Goal: Check status: Check status

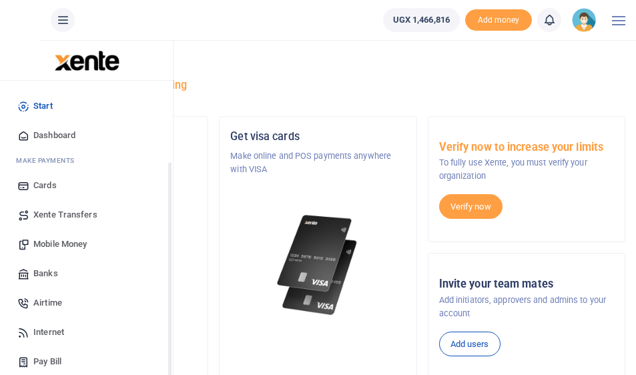
scroll to position [169, 0]
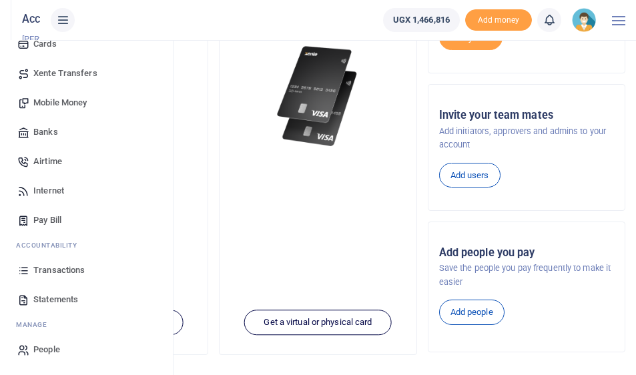
click at [58, 270] on span "Transactions" at bounding box center [58, 270] width 51 height 13
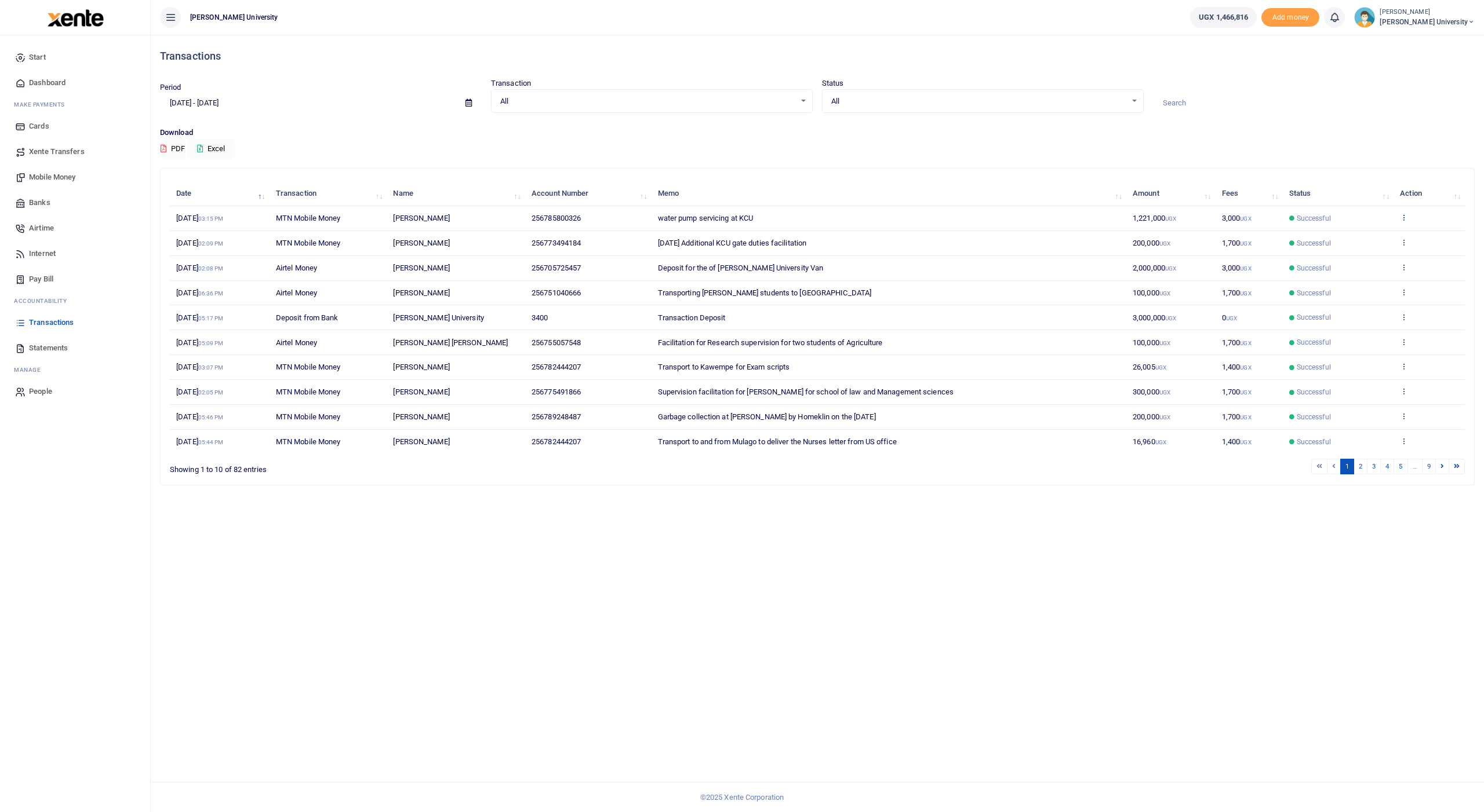
click at [560, 217] on icon at bounding box center [1403, 217] width 8 height 8
click at [560, 229] on link "View details" at bounding box center [1361, 236] width 91 height 17
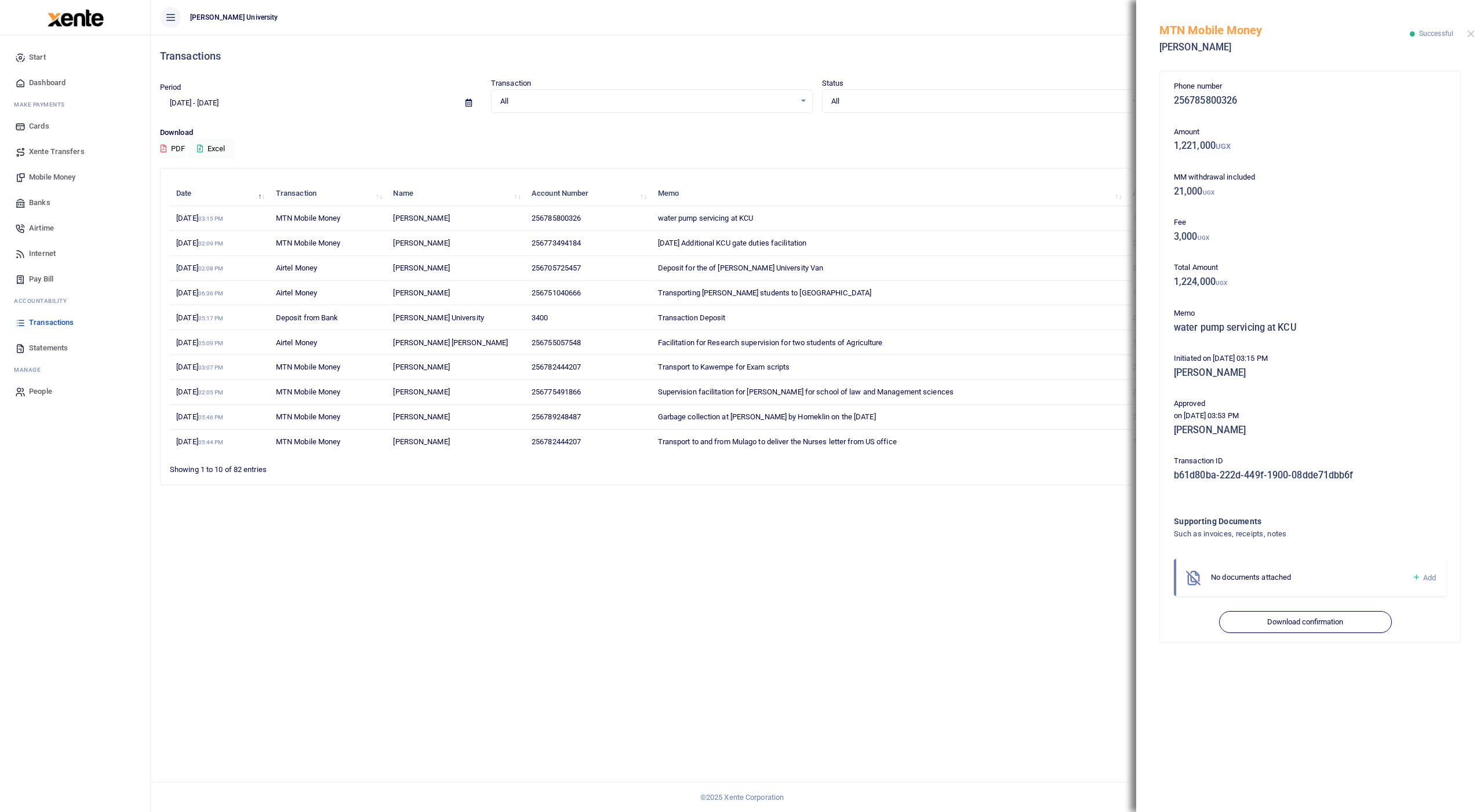
click at [560, 32] on button "Close" at bounding box center [1471, 34] width 8 height 8
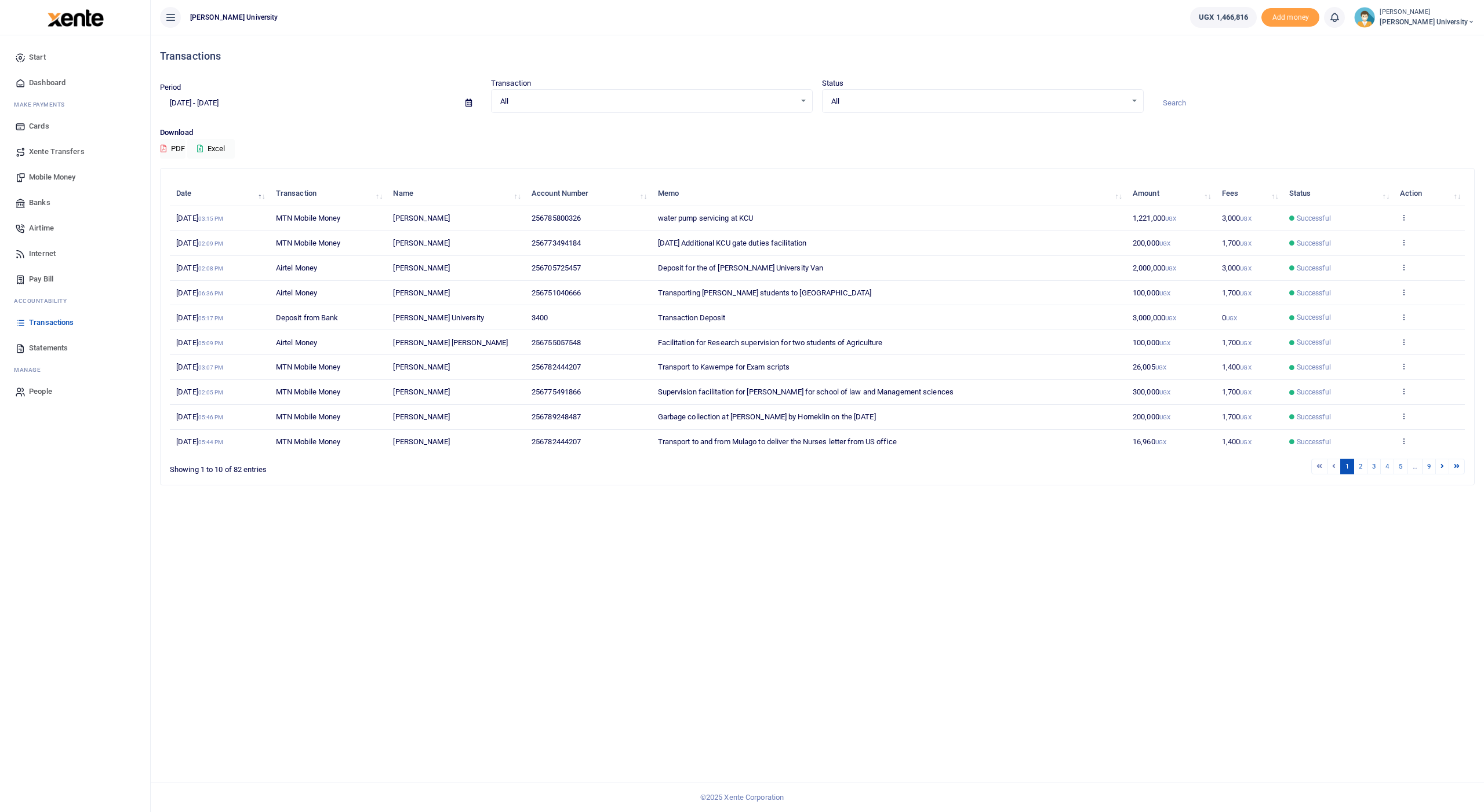
click at [469, 101] on icon at bounding box center [468, 102] width 6 height 8
click at [206, 175] on li "Last 30 Days" at bounding box center [201, 179] width 81 height 18
click at [174, 145] on button "PDF" at bounding box center [172, 149] width 25 height 20
click at [560, 325] on link "2" at bounding box center [1361, 466] width 14 height 16
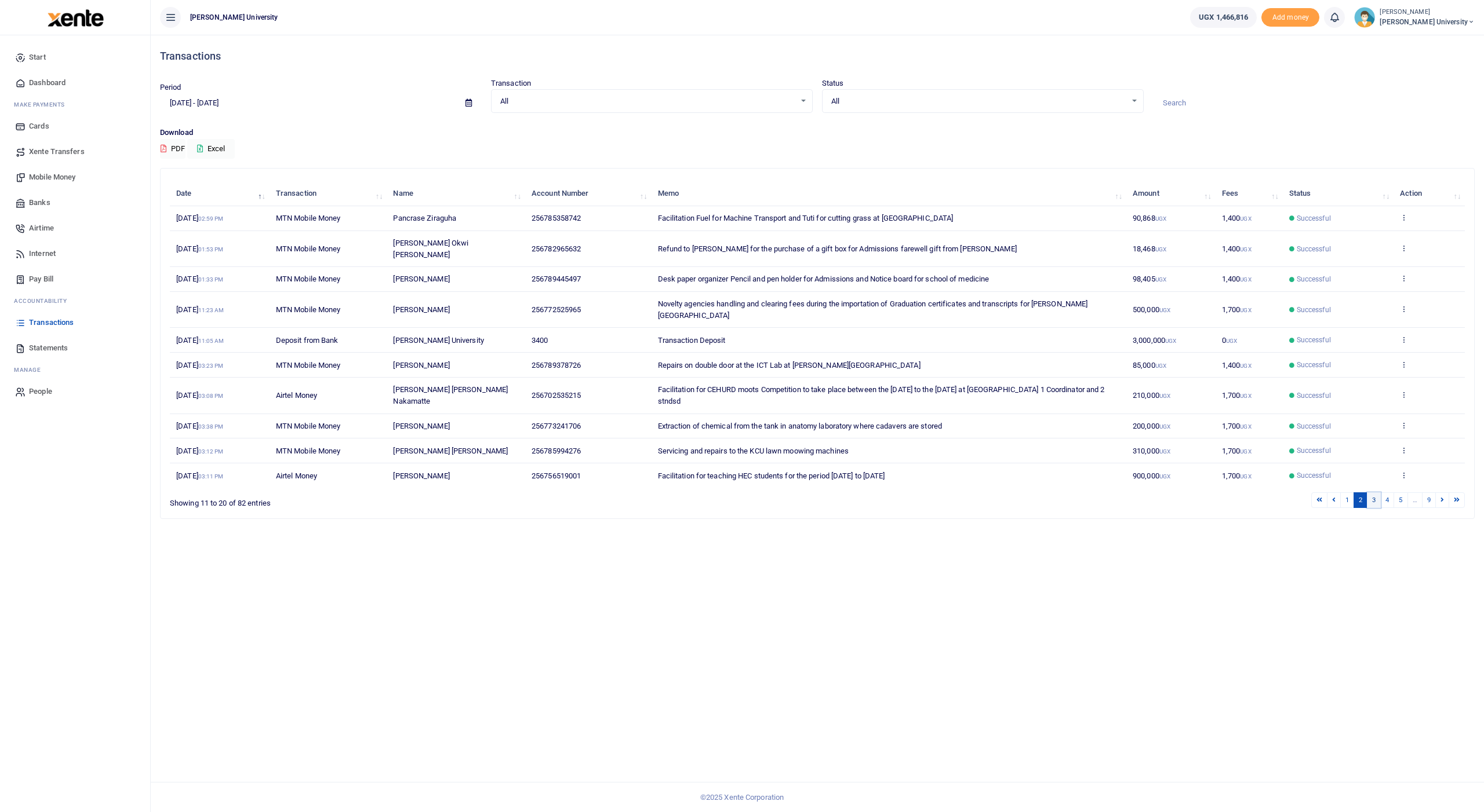
click at [560, 325] on link "3" at bounding box center [1374, 500] width 14 height 16
